Goal: Task Accomplishment & Management: Manage account settings

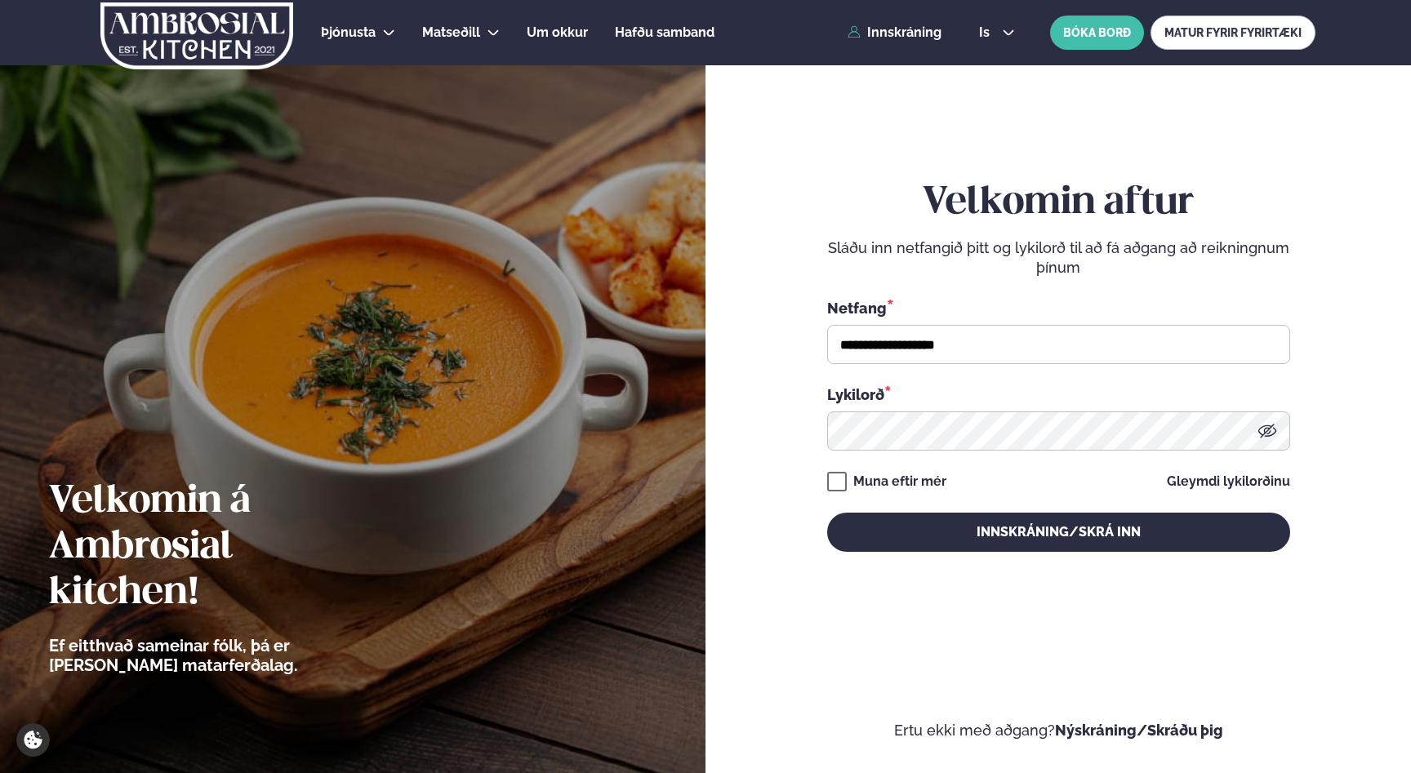
type input "**********"
click at [985, 507] on div "**********" at bounding box center [1058, 366] width 463 height 372
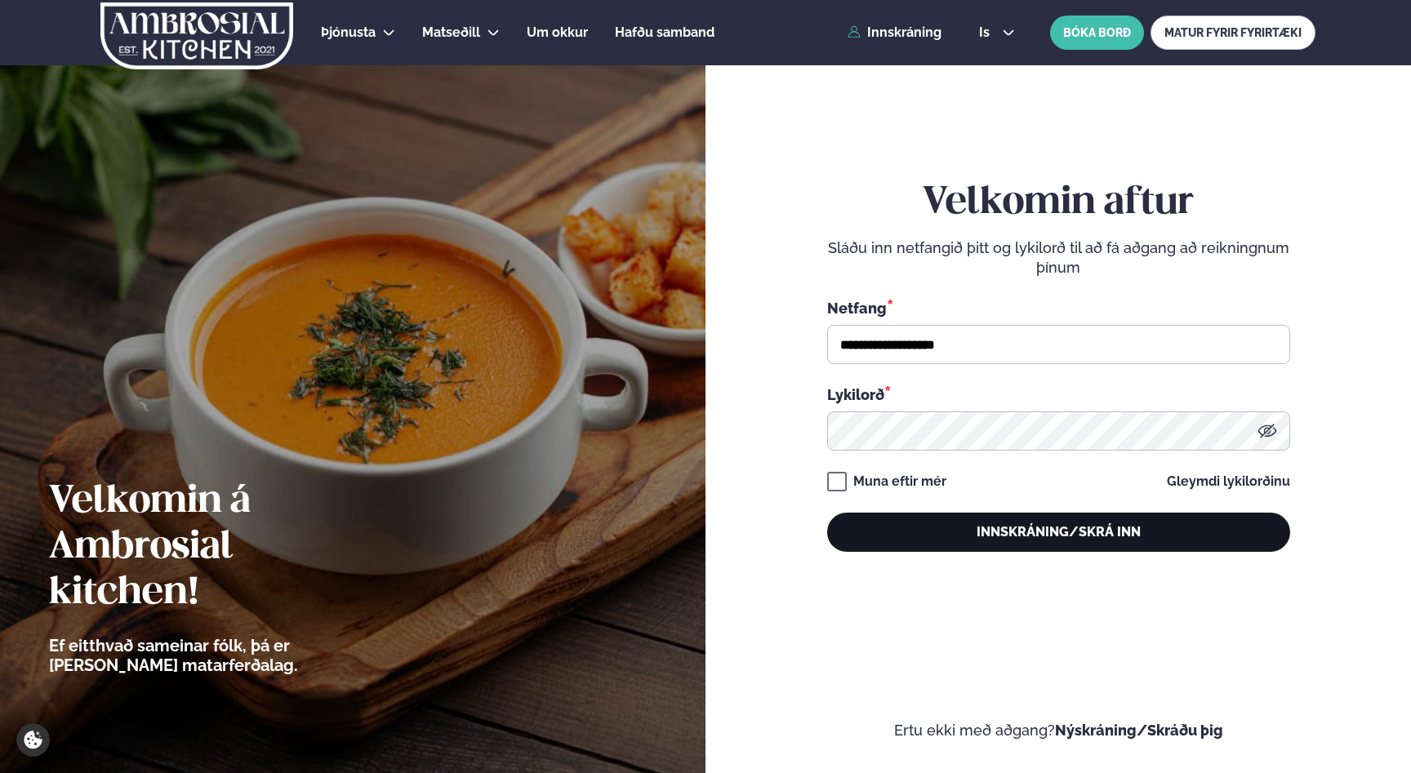
click at [992, 528] on button "Innskráning/Skrá inn" at bounding box center [1058, 532] width 463 height 39
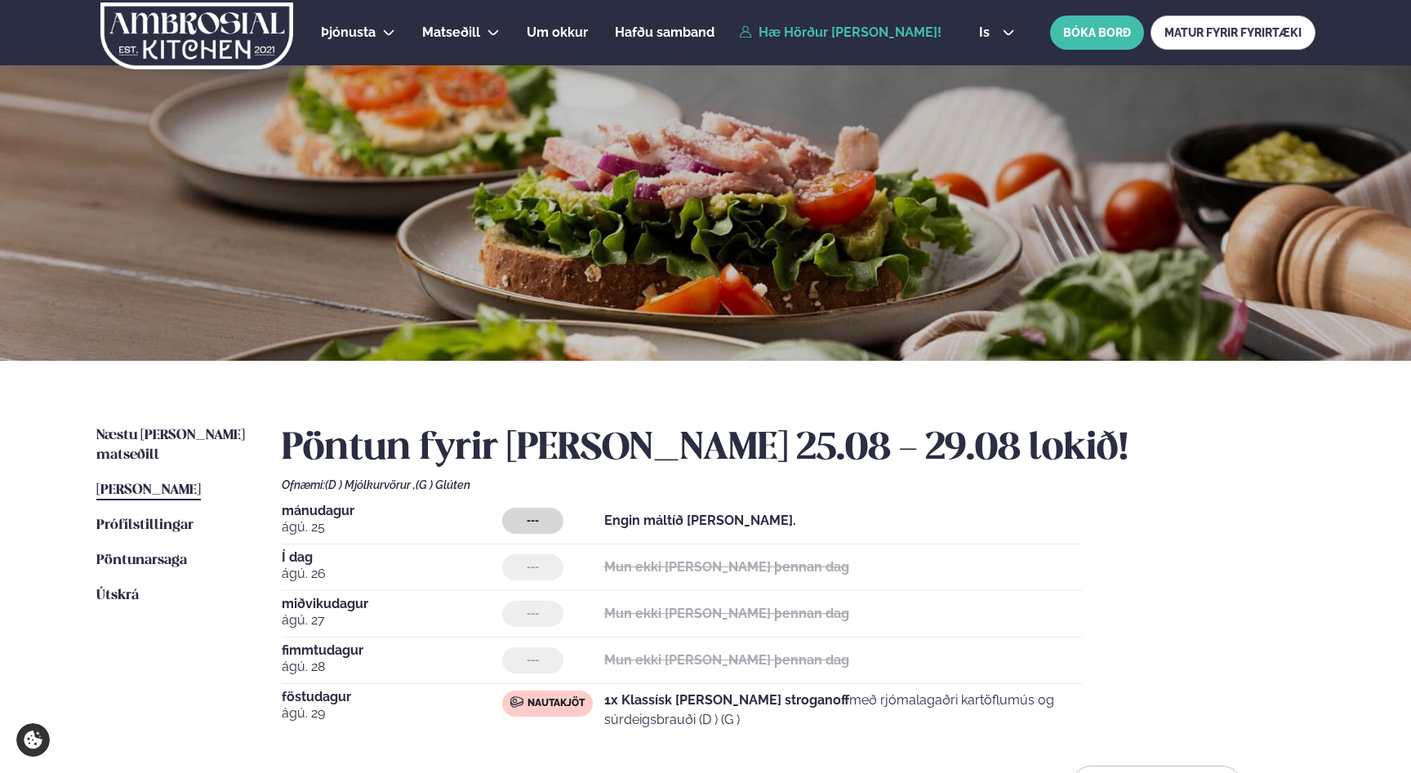
click at [303, 558] on span "Í dag" at bounding box center [392, 557] width 220 height 13
drag, startPoint x: 306, startPoint y: 574, endPoint x: 300, endPoint y: 567, distance: 9.3
click at [307, 574] on span "ágú. 26" at bounding box center [392, 574] width 220 height 20
click at [165, 483] on span "[PERSON_NAME]" at bounding box center [148, 490] width 105 height 14
click at [177, 483] on span "[PERSON_NAME]" at bounding box center [148, 490] width 105 height 14
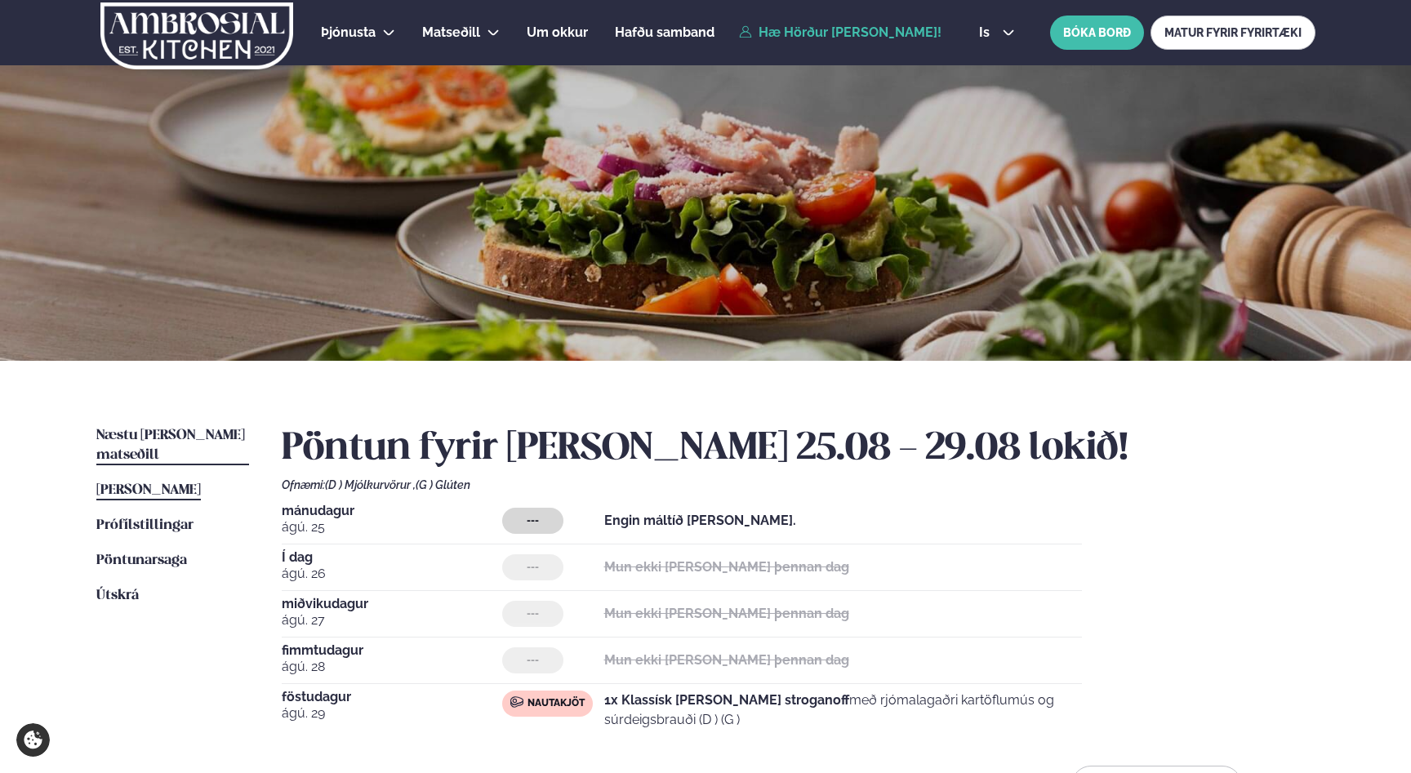
click at [184, 436] on span "Næstu [PERSON_NAME] matseðill" at bounding box center [170, 445] width 149 height 33
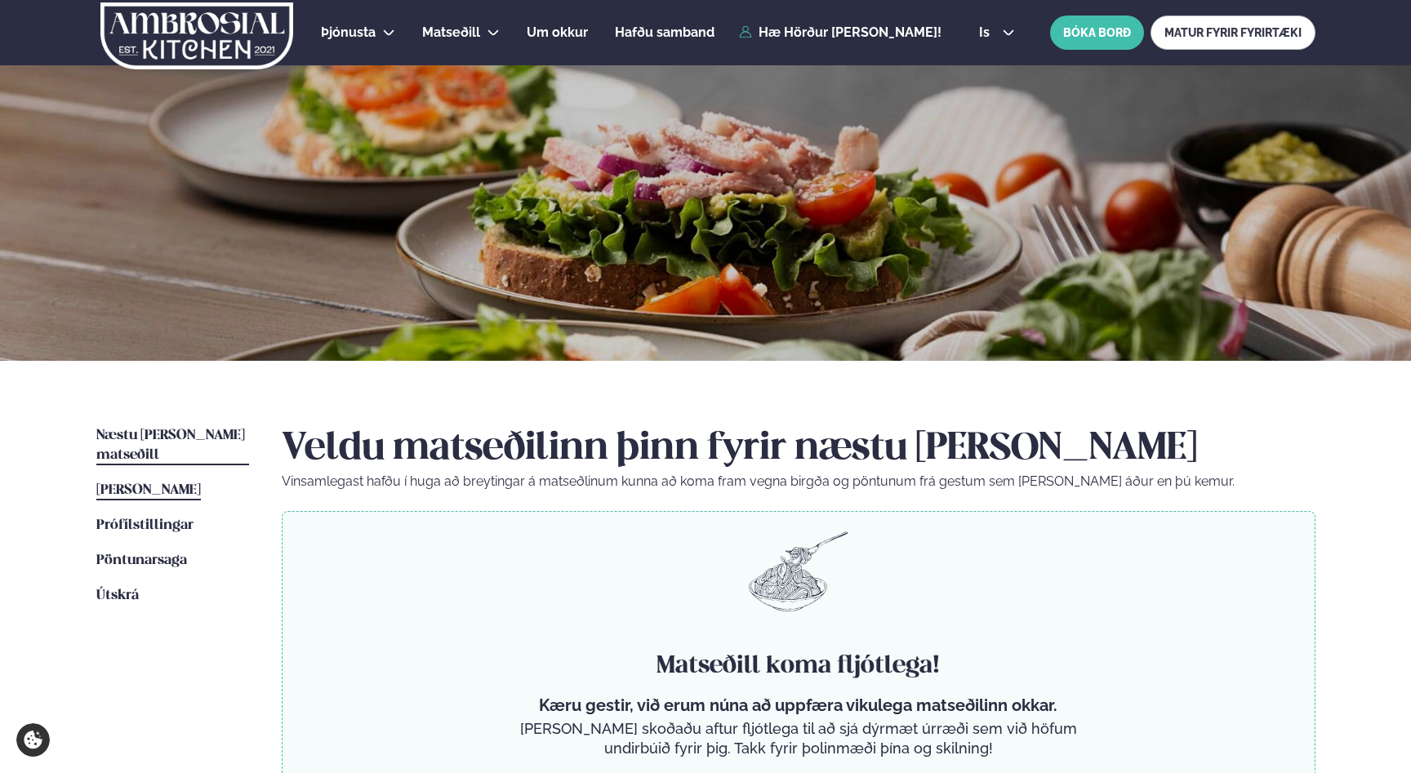
click at [185, 483] on span "[PERSON_NAME]" at bounding box center [148, 490] width 105 height 14
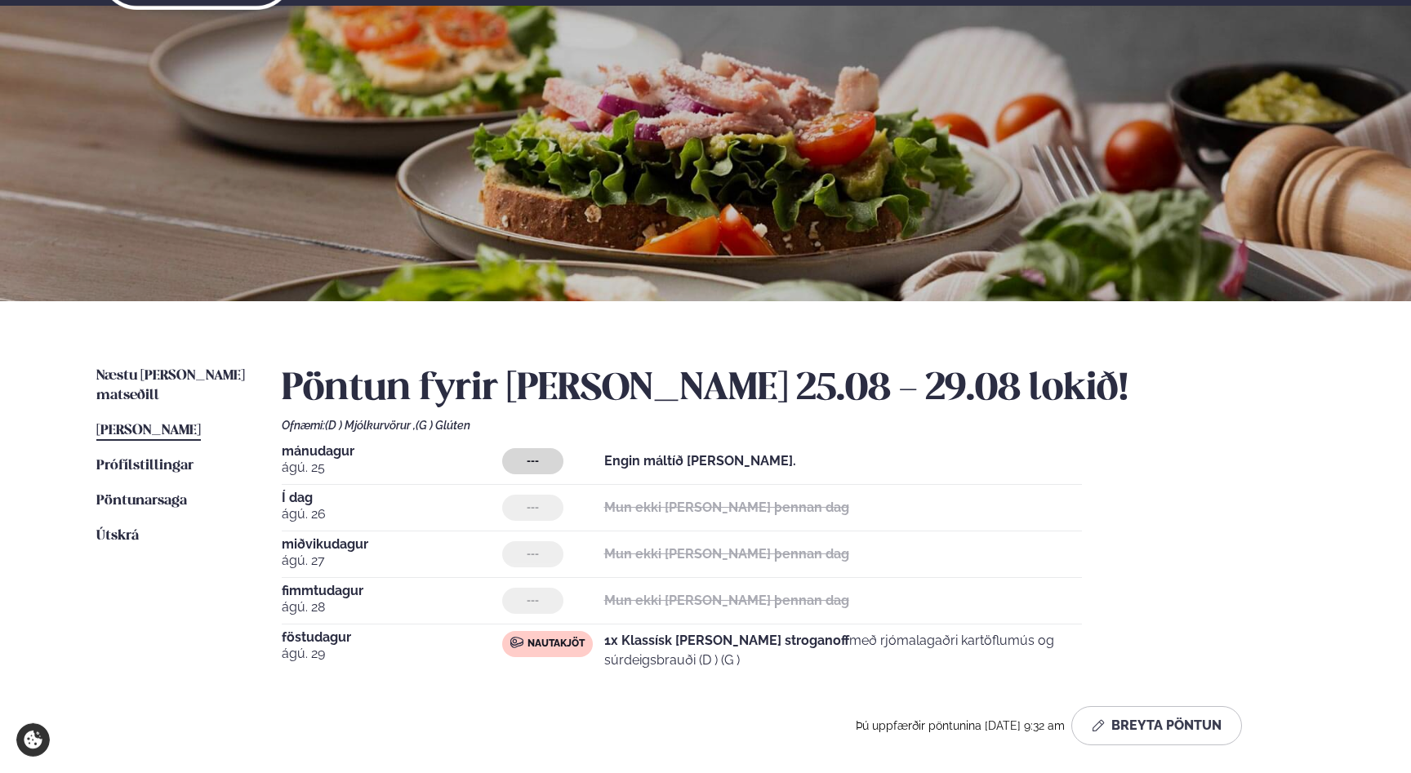
scroll to position [88, 0]
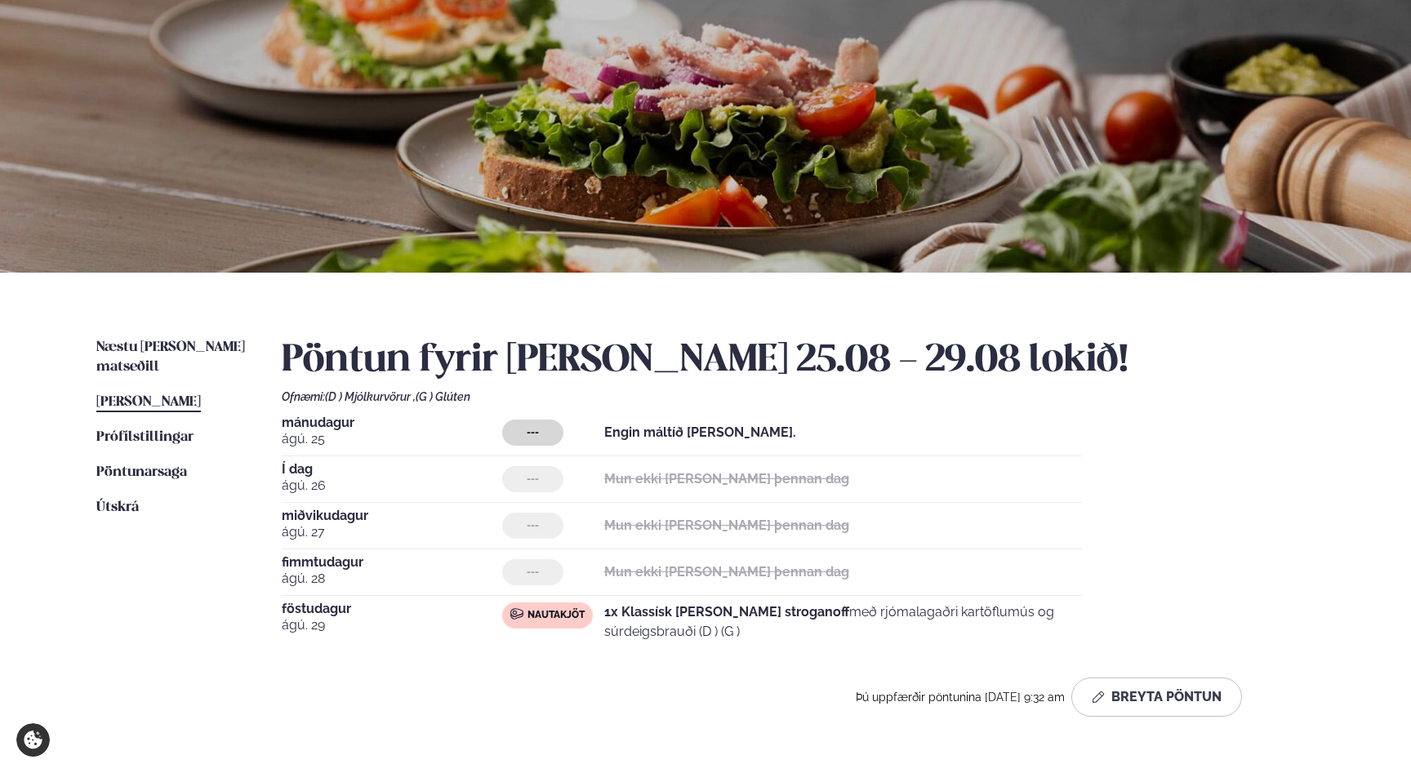
click at [300, 465] on span "Í dag" at bounding box center [392, 469] width 220 height 13
click at [298, 490] on span "ágú. 26" at bounding box center [392, 486] width 220 height 20
click at [590, 482] on div "---" at bounding box center [553, 479] width 102 height 26
click at [670, 476] on strong "Mun ekki [PERSON_NAME] þennan dag" at bounding box center [726, 479] width 245 height 16
click at [672, 477] on strong "Mun ekki [PERSON_NAME] þennan dag" at bounding box center [726, 479] width 245 height 16
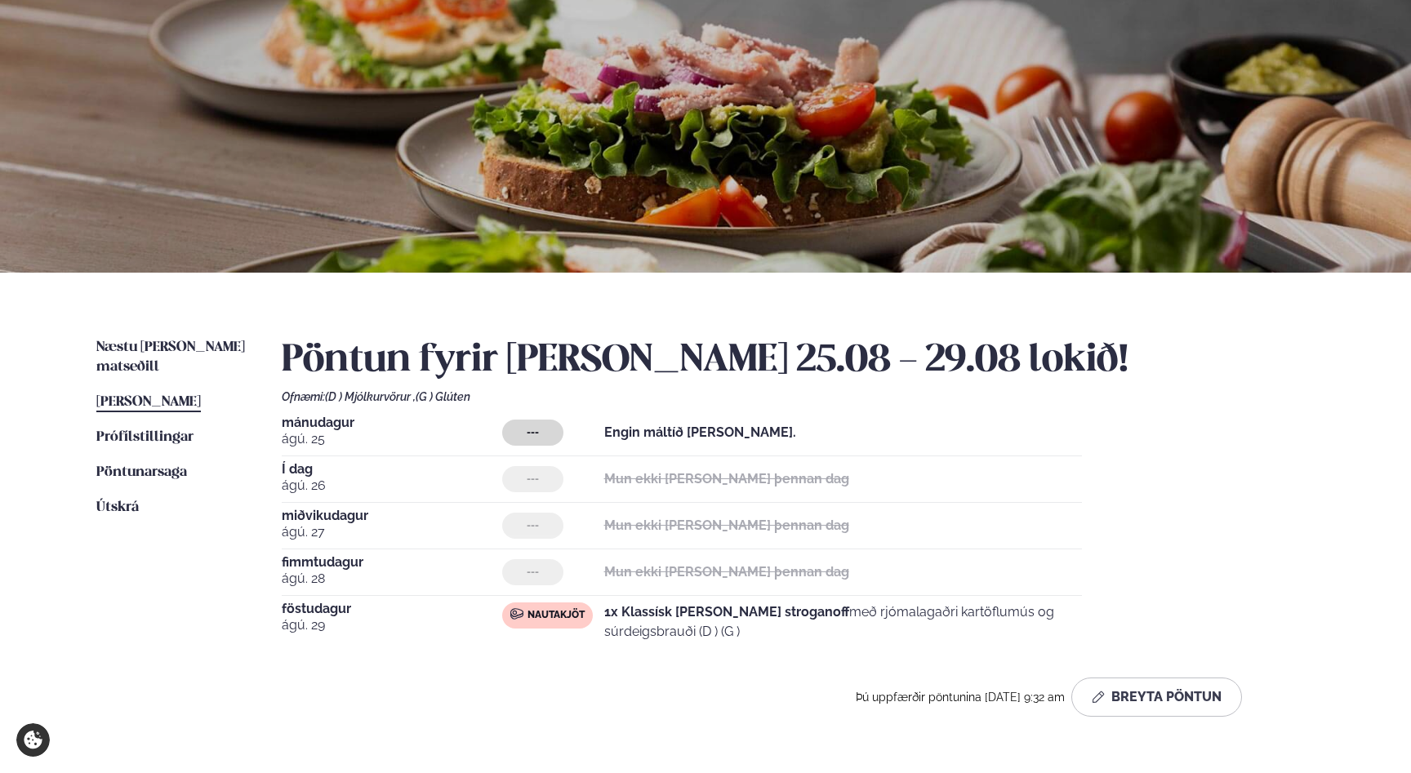
click at [673, 477] on strong "Mun ekki [PERSON_NAME] þennan dag" at bounding box center [726, 479] width 245 height 16
click at [1181, 677] on div "Pöntun fyrir [PERSON_NAME] 25.08 - 29.08 lokið! Ofnæmi: (D ) Mjólkurvörur , (G …" at bounding box center [799, 527] width 1034 height 379
click at [1184, 687] on button "Breyta Pöntun" at bounding box center [1156, 697] width 171 height 39
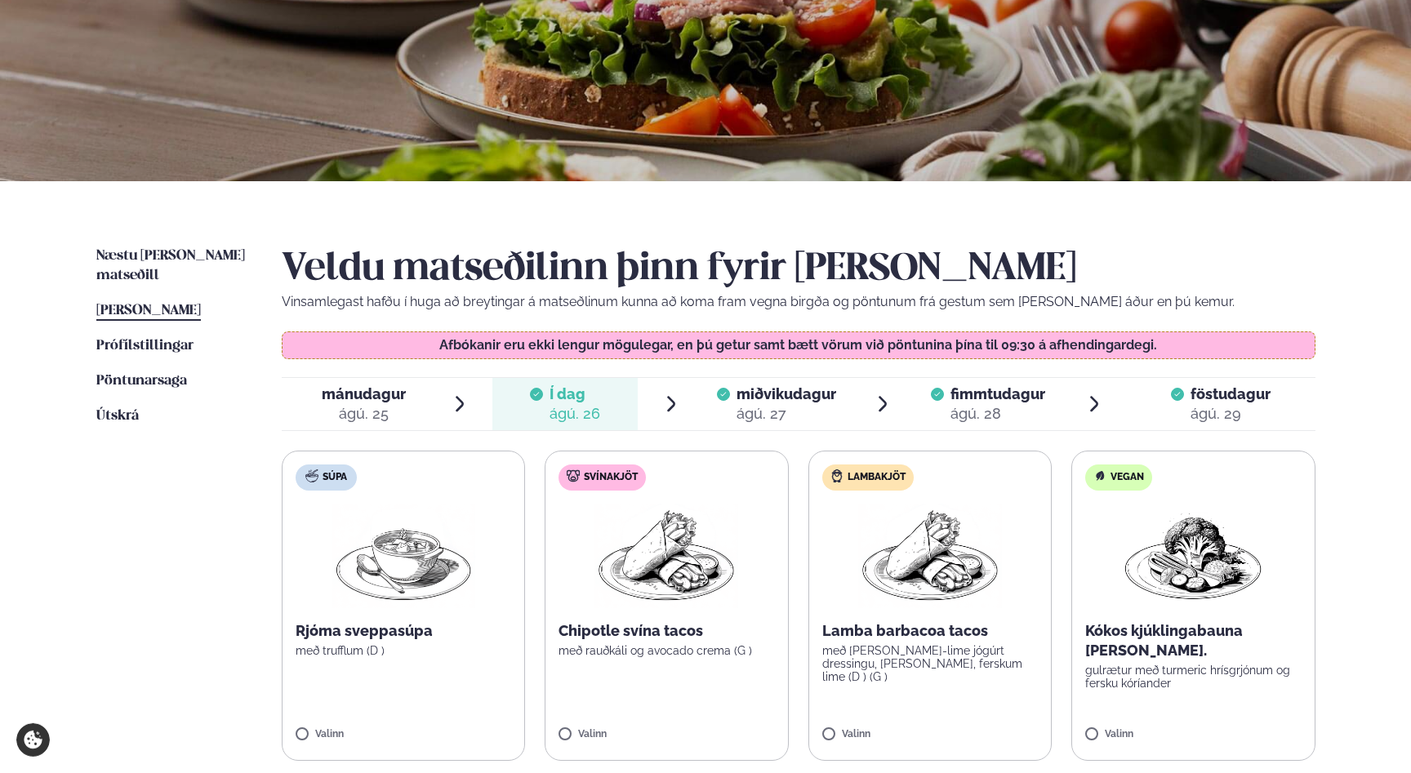
scroll to position [265, 0]
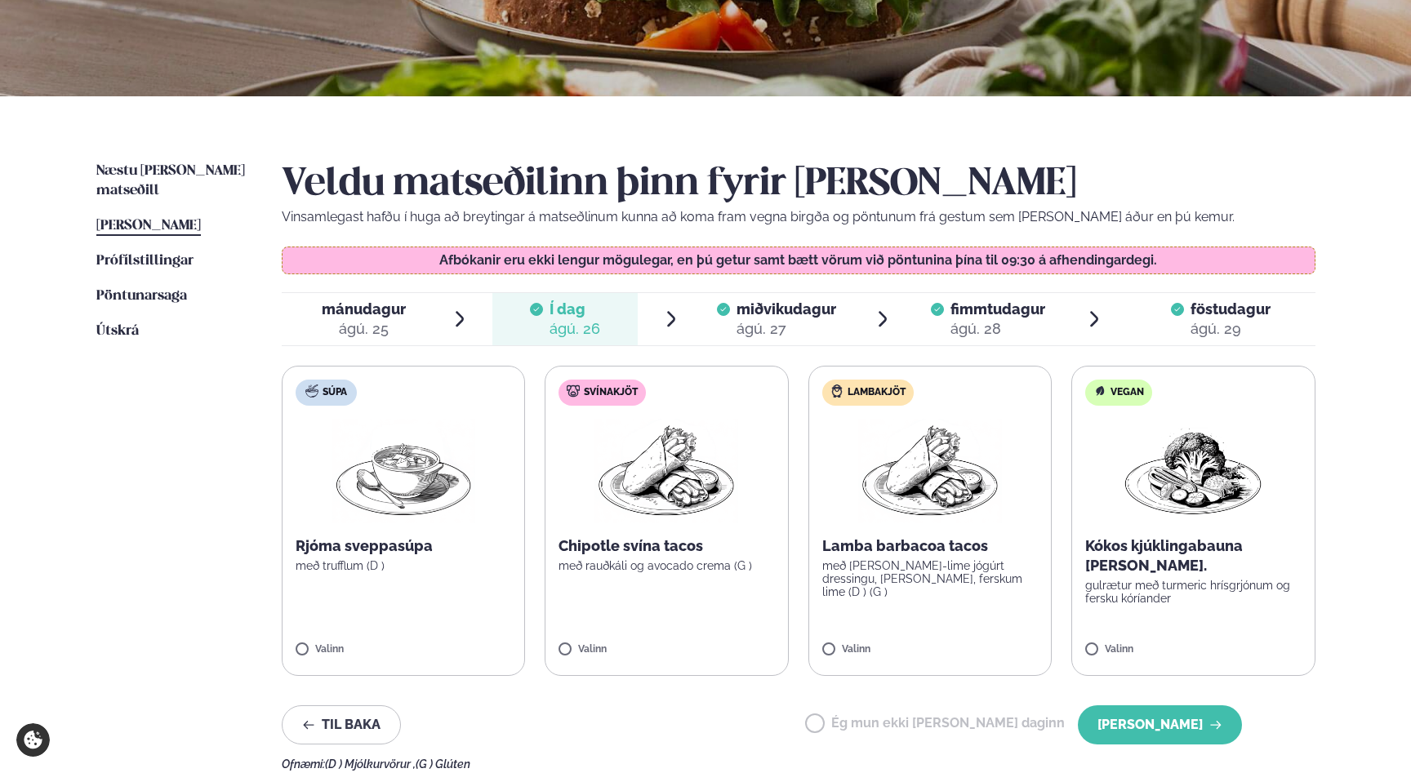
click at [955, 453] on img at bounding box center [930, 471] width 144 height 105
click at [1168, 720] on button "[PERSON_NAME]" at bounding box center [1160, 724] width 164 height 39
